Goal: Find specific page/section: Find specific page/section

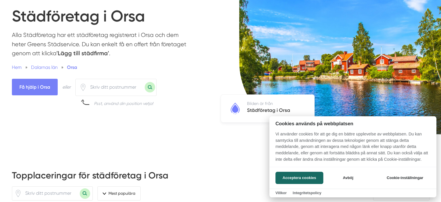
scroll to position [58, 0]
click at [43, 87] on div at bounding box center [220, 101] width 441 height 202
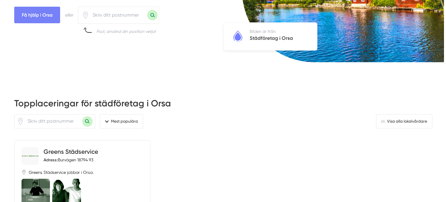
scroll to position [145, 0]
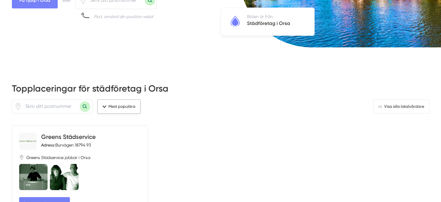
click at [120, 113] on button "Mest populära" at bounding box center [119, 106] width 43 height 14
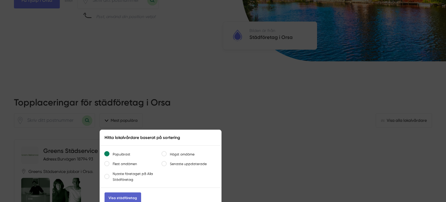
click at [127, 194] on link "Visa städföretag" at bounding box center [122, 197] width 37 height 11
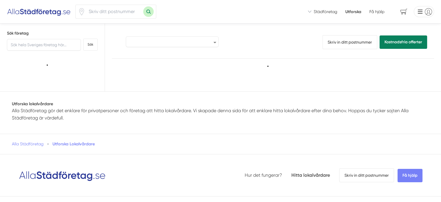
select select "popular"
